Goal: Information Seeking & Learning: Learn about a topic

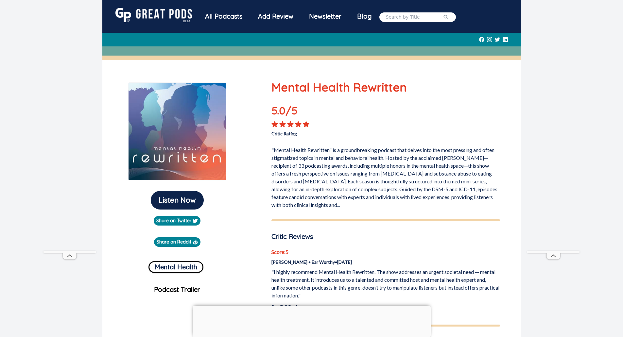
click at [167, 16] on img at bounding box center [153, 15] width 77 height 14
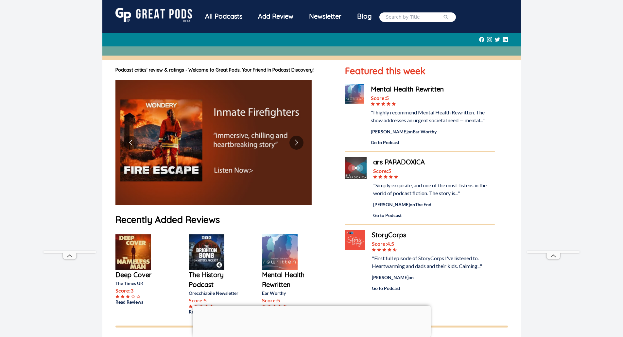
click at [231, 16] on div "All Podcasts" at bounding box center [223, 16] width 53 height 17
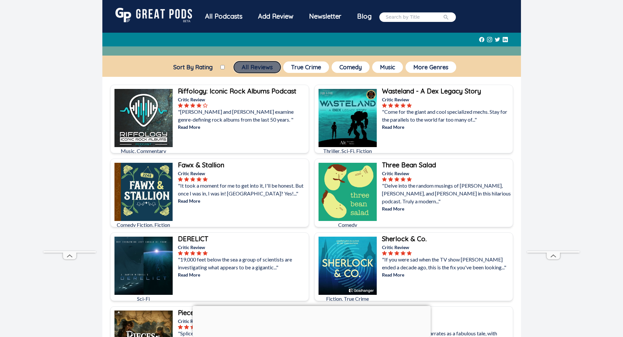
click at [245, 68] on button "All Reviews" at bounding box center [257, 66] width 47 height 11
click at [437, 67] on button "More Genres" at bounding box center [430, 66] width 51 height 11
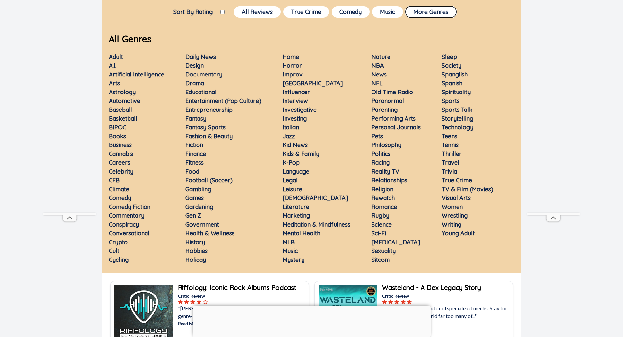
scroll to position [56, 0]
click at [463, 14] on div "Sort By Rating All Reviews True Crime Comedy Music More Genres" at bounding box center [311, 12] width 419 height 14
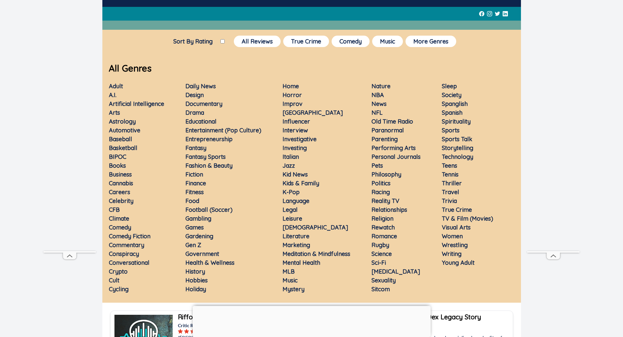
scroll to position [0, 0]
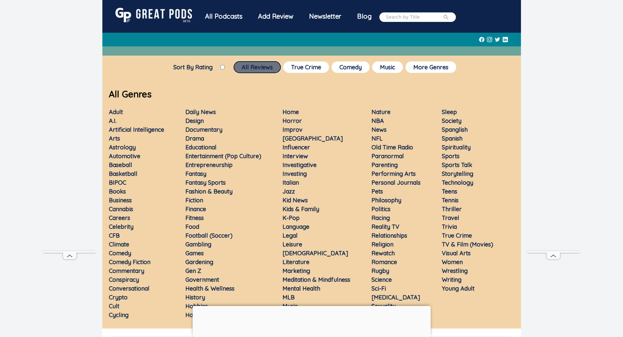
click at [250, 68] on button "All Reviews" at bounding box center [257, 66] width 47 height 11
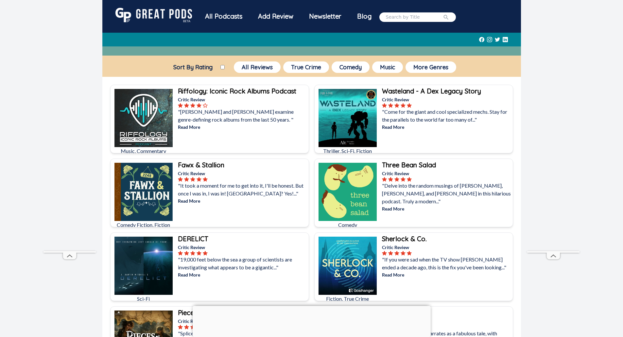
click at [341, 189] on img at bounding box center [347, 192] width 58 height 58
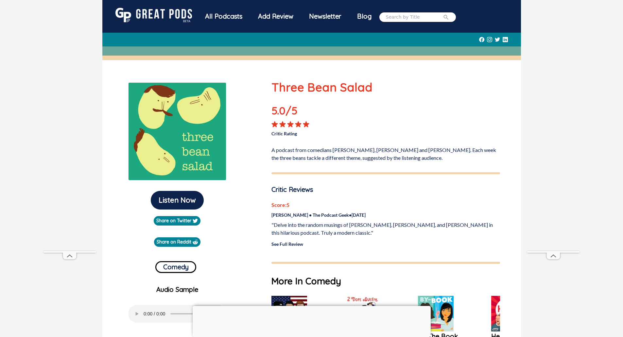
click at [210, 15] on div "All Podcasts" at bounding box center [223, 16] width 53 height 17
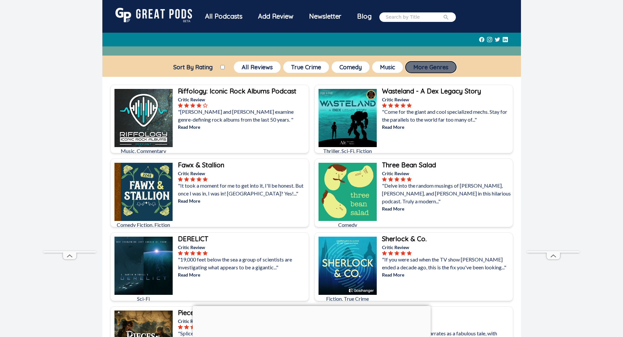
click at [413, 65] on button "More Genres" at bounding box center [430, 66] width 51 height 11
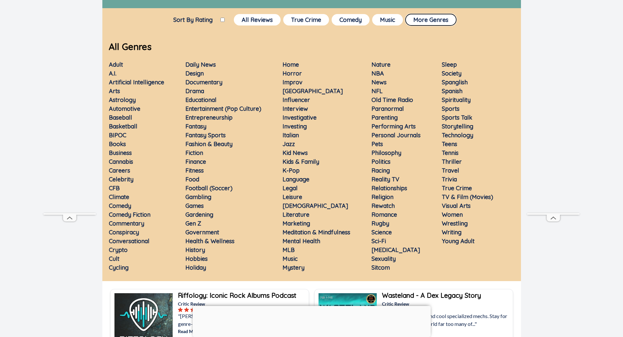
scroll to position [48, 0]
